Goal: Information Seeking & Learning: Check status

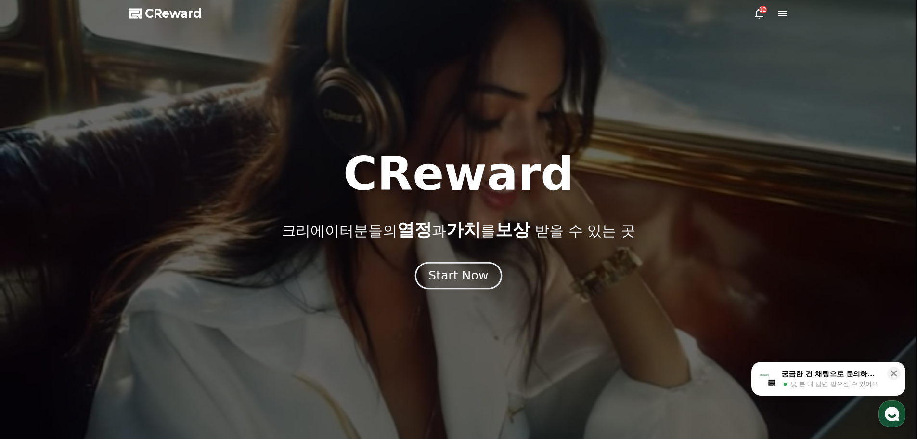
click at [464, 272] on div "Start Now" at bounding box center [458, 275] width 60 height 16
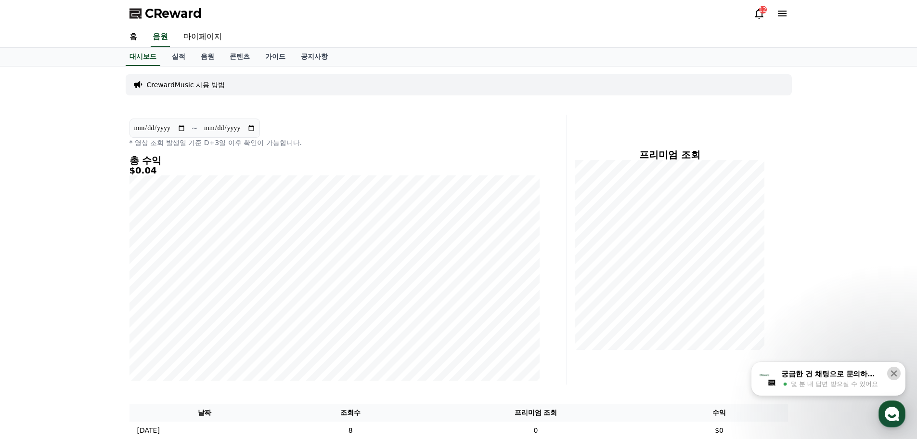
click at [901, 373] on div "닫기" at bounding box center [896, 370] width 18 height 18
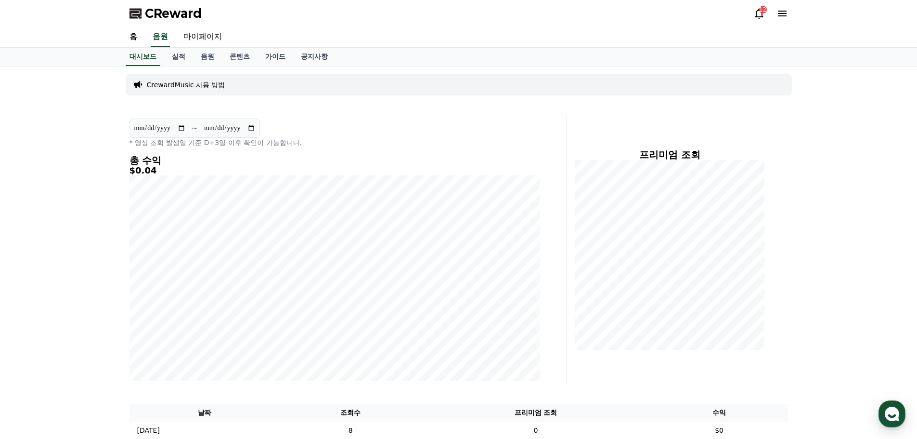
click at [761, 13] on icon at bounding box center [759, 14] width 9 height 10
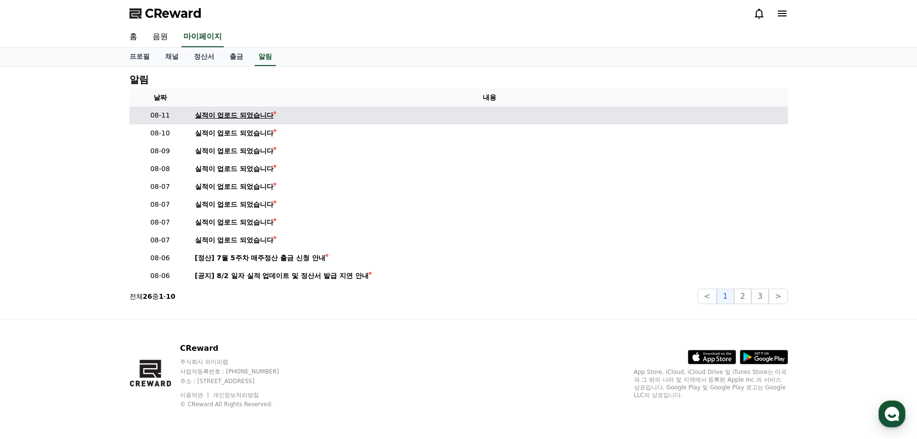
click at [228, 118] on div "실적이 업로드 되었습니다" at bounding box center [234, 115] width 79 height 10
